Goal: Task Accomplishment & Management: Manage account settings

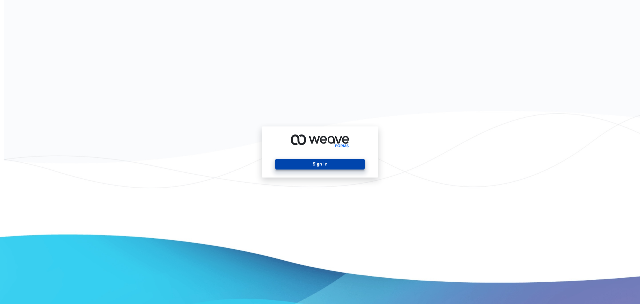
click at [322, 162] on button "Sign In" at bounding box center [319, 164] width 89 height 11
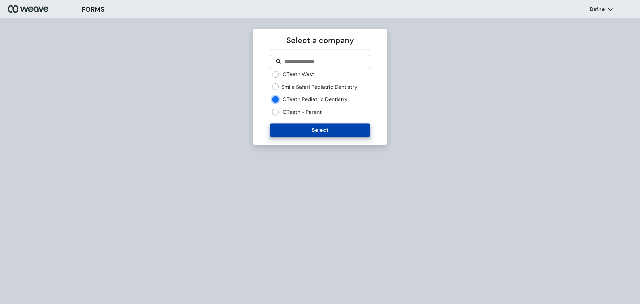
click at [289, 128] on button "Select" at bounding box center [320, 129] width 100 height 13
